Goal: Task Accomplishment & Management: Use online tool/utility

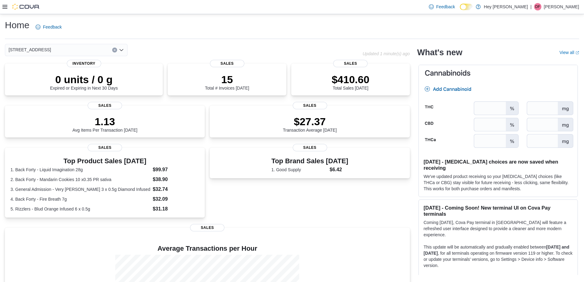
click at [7, 6] on div at bounding box center [20, 7] width 37 height 6
click at [2, 7] on div "Feedback Dark Mode Hey [PERSON_NAME] | DF [PERSON_NAME]" at bounding box center [292, 7] width 584 height 14
click at [6, 7] on icon at bounding box center [4, 7] width 5 height 4
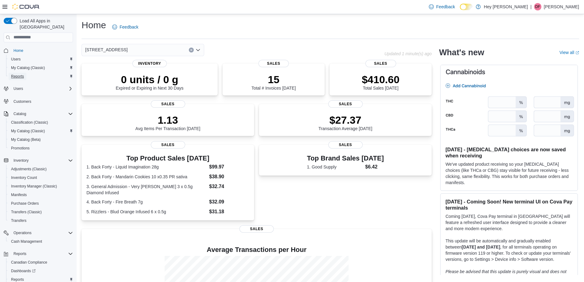
click at [17, 74] on span "Reports" at bounding box center [17, 76] width 13 height 5
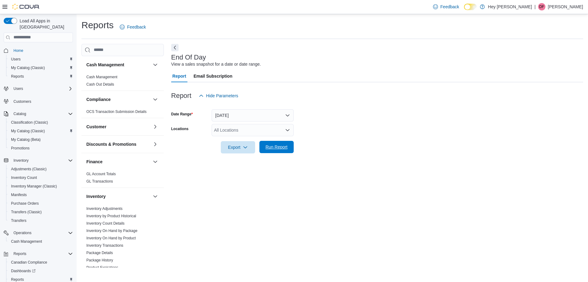
click at [274, 145] on span "Run Report" at bounding box center [277, 147] width 22 height 6
